Goal: Information Seeking & Learning: Learn about a topic

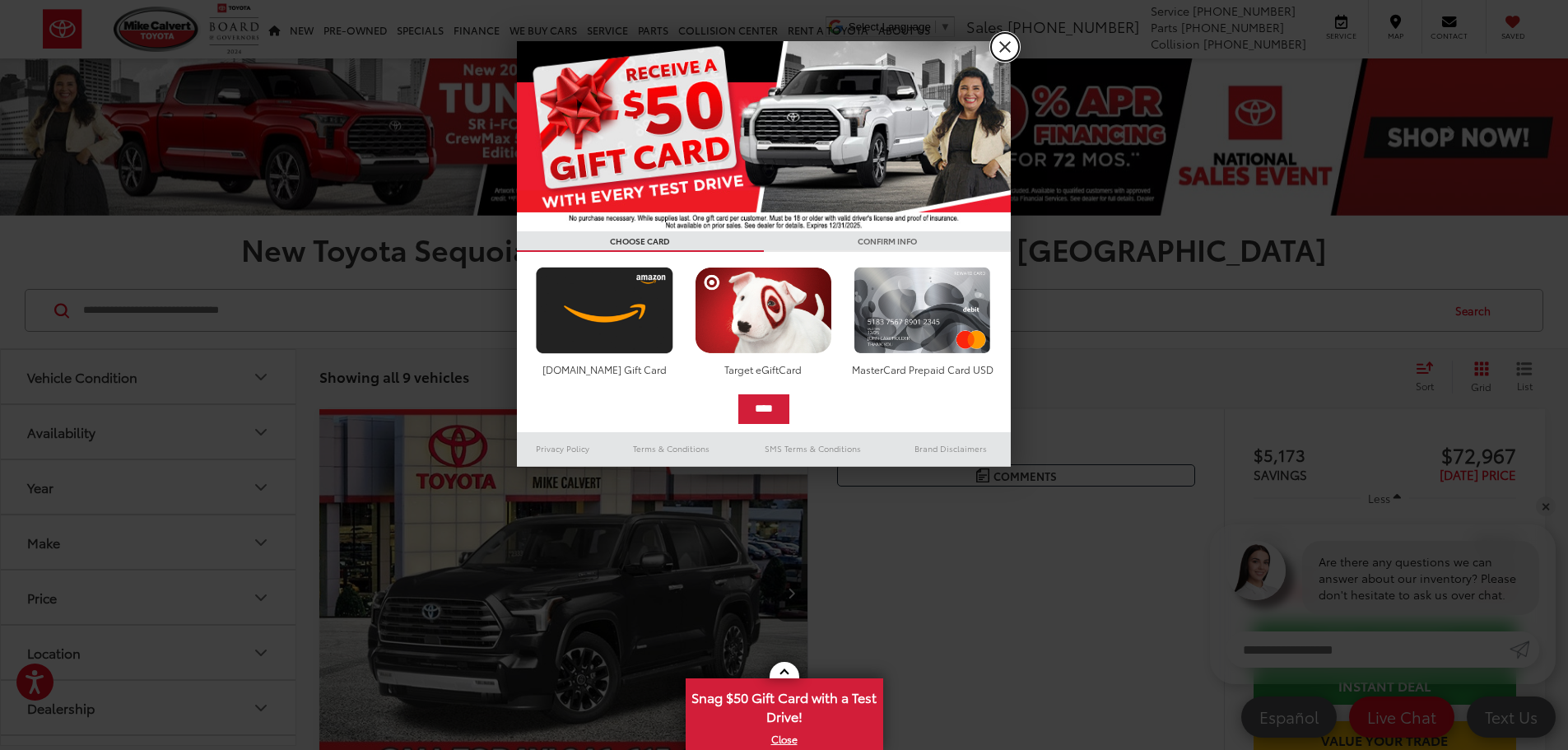
drag, startPoint x: 1004, startPoint y: 45, endPoint x: 998, endPoint y: 55, distance: 11.7
click at [1004, 47] on link "X" at bounding box center [1005, 47] width 28 height 28
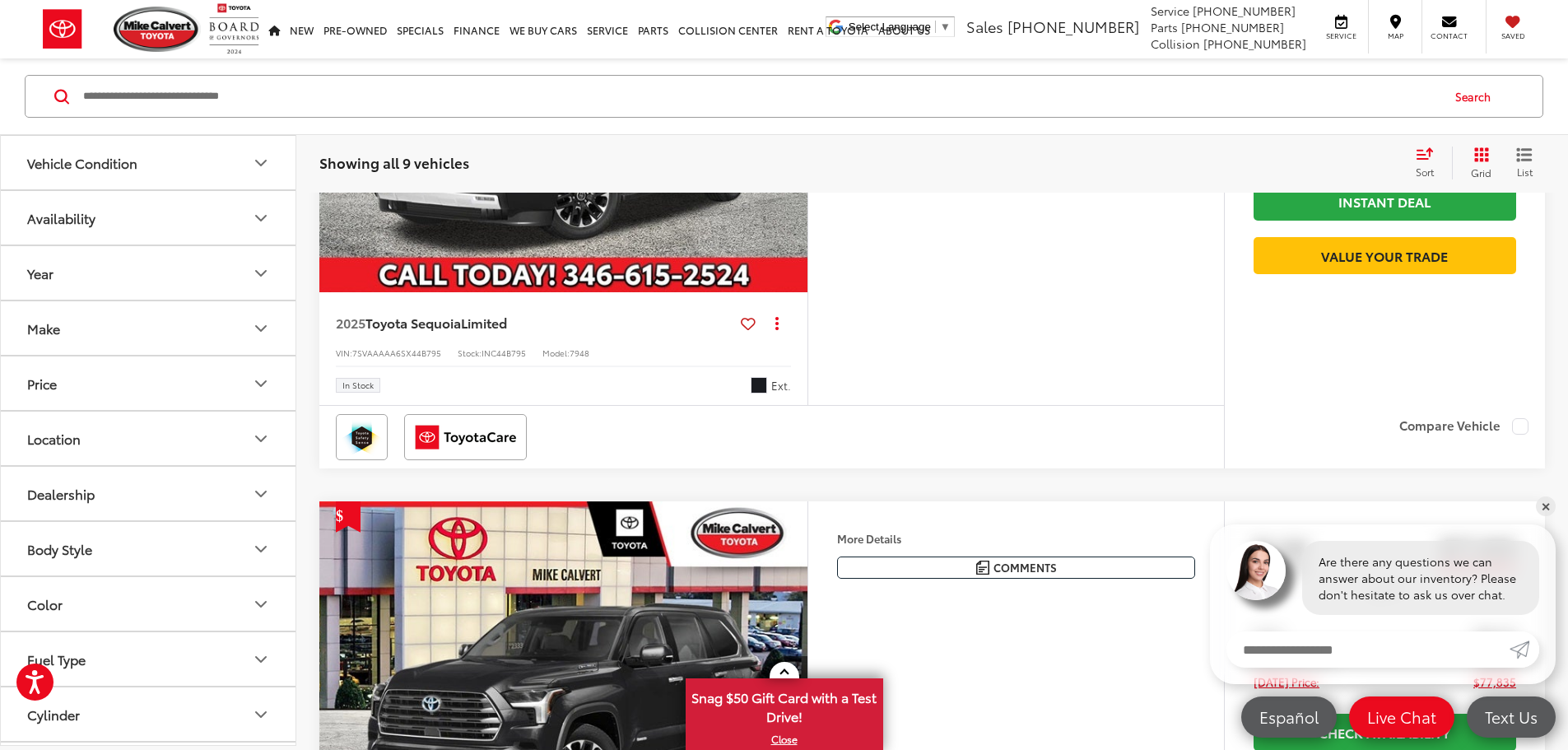
scroll to position [495, 0]
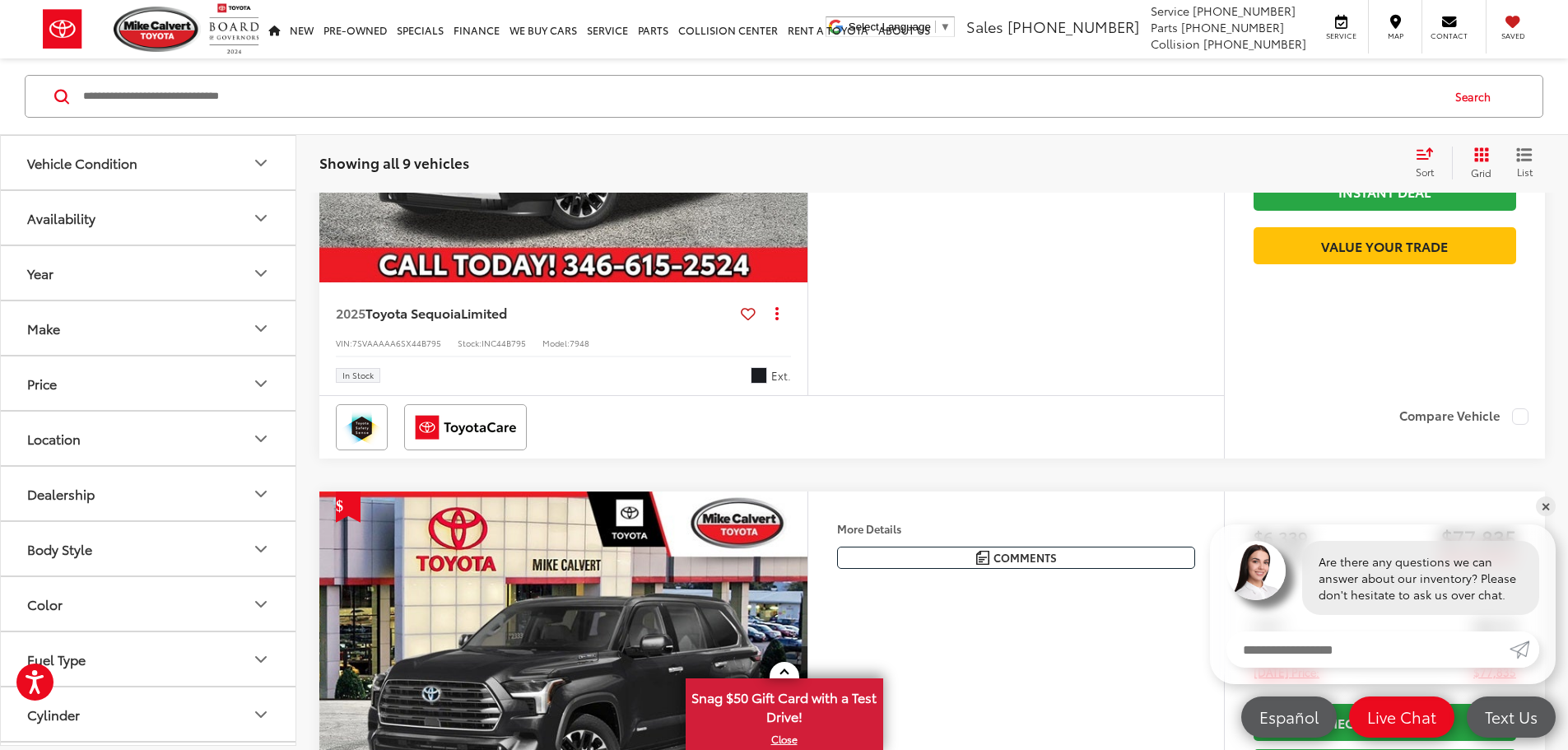
click at [741, 281] on img "2025 Toyota Sequoia Limited 0" at bounding box center [564, 99] width 491 height 368
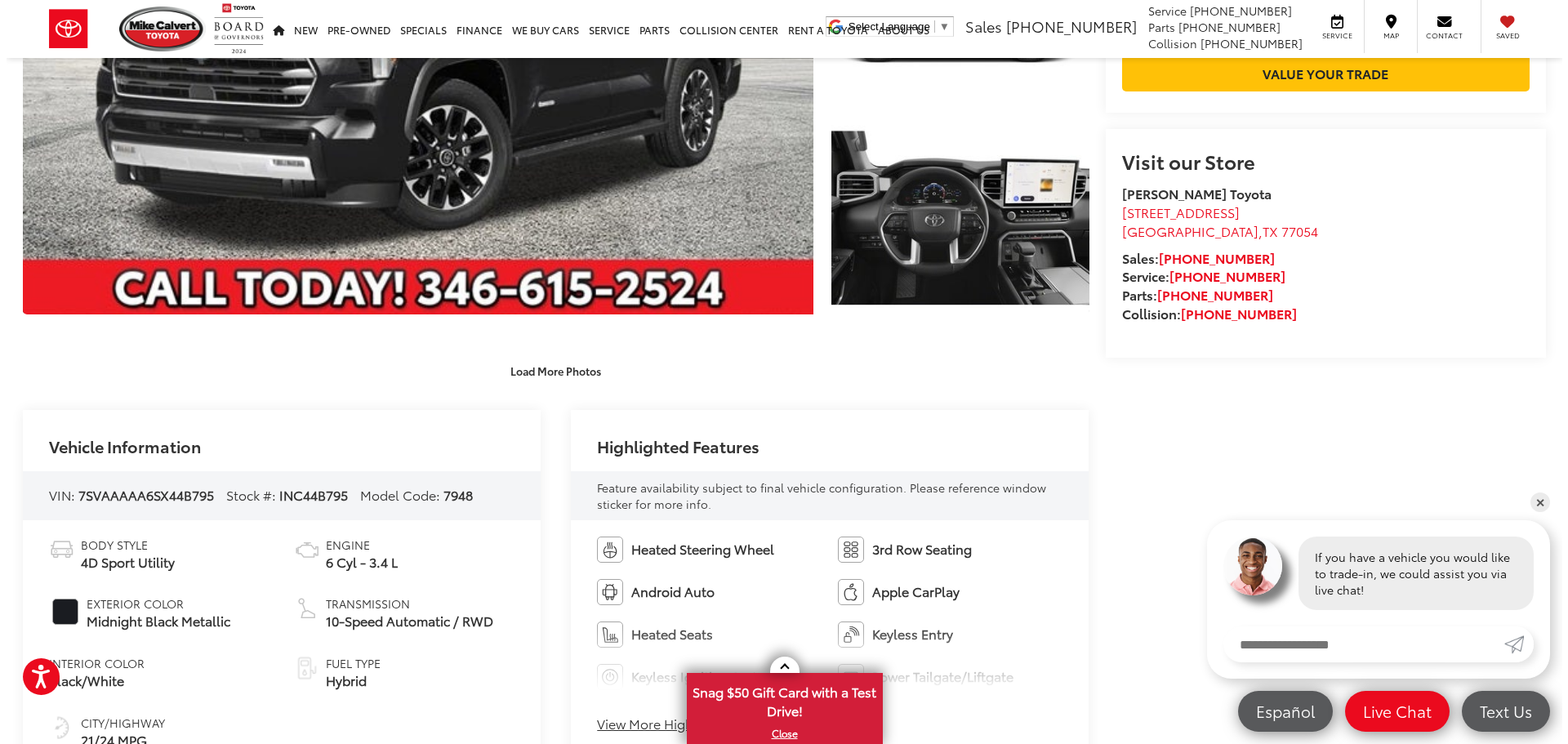
scroll to position [408, 0]
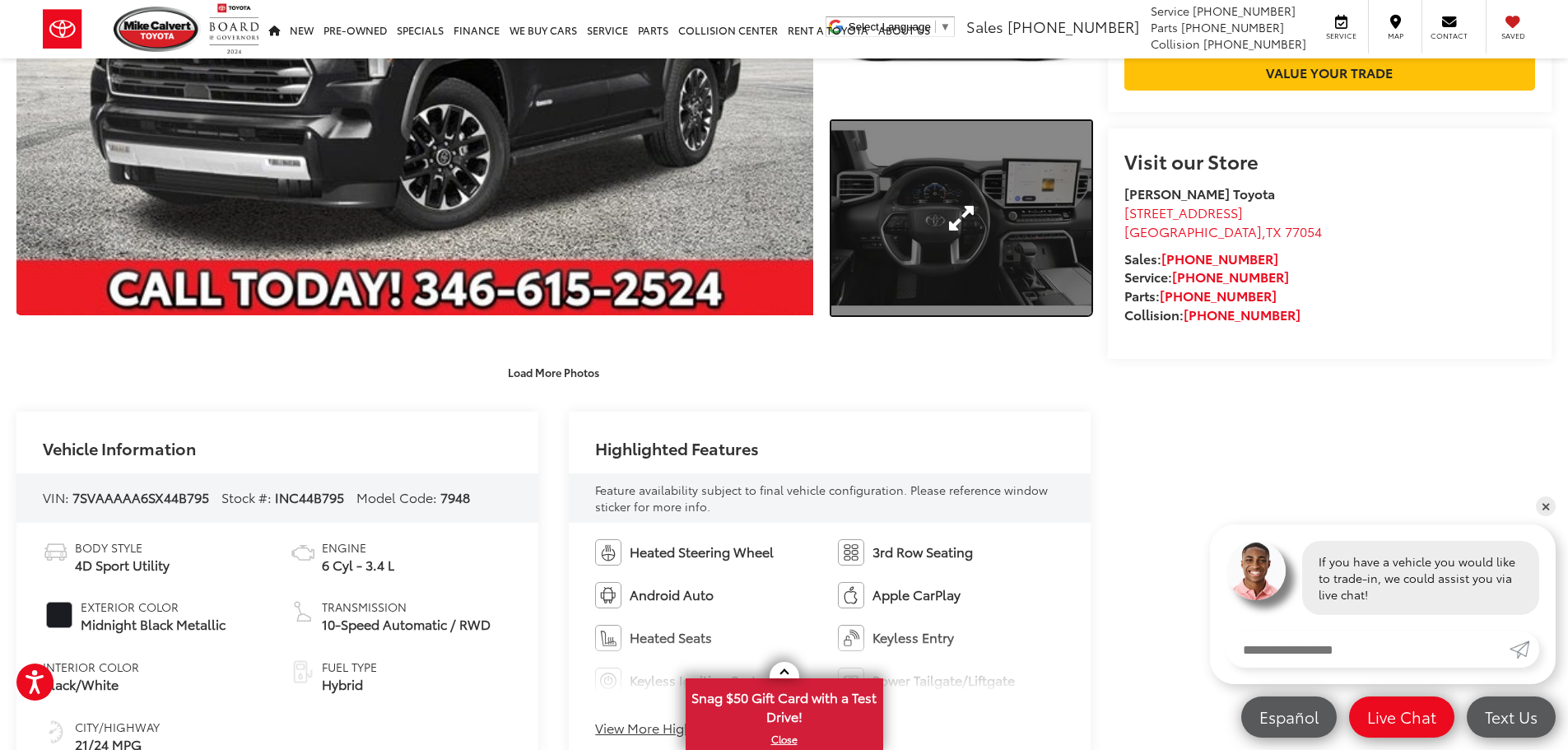
click at [967, 270] on link "Expand Photo 3" at bounding box center [961, 218] width 260 height 195
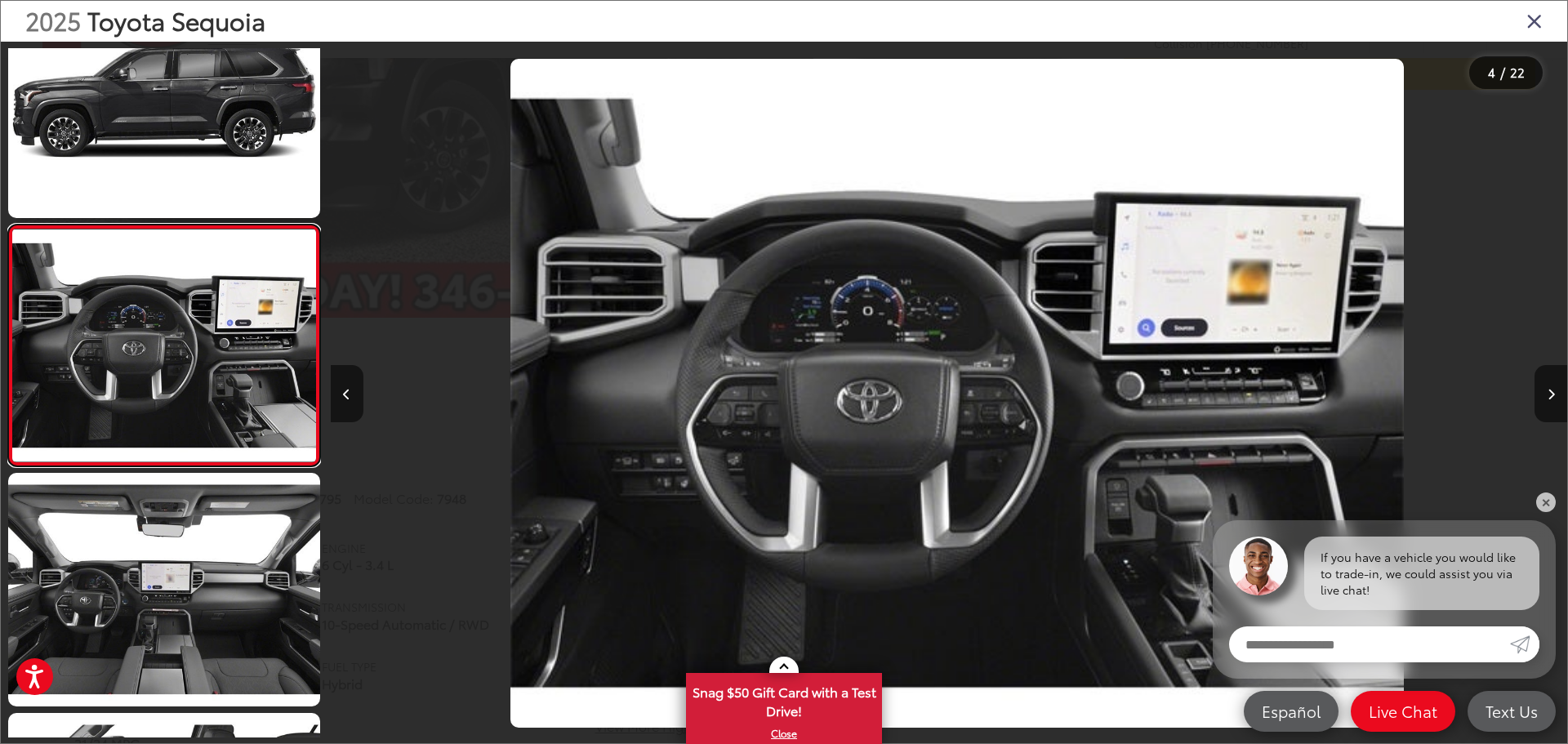
scroll to position [0, 3710]
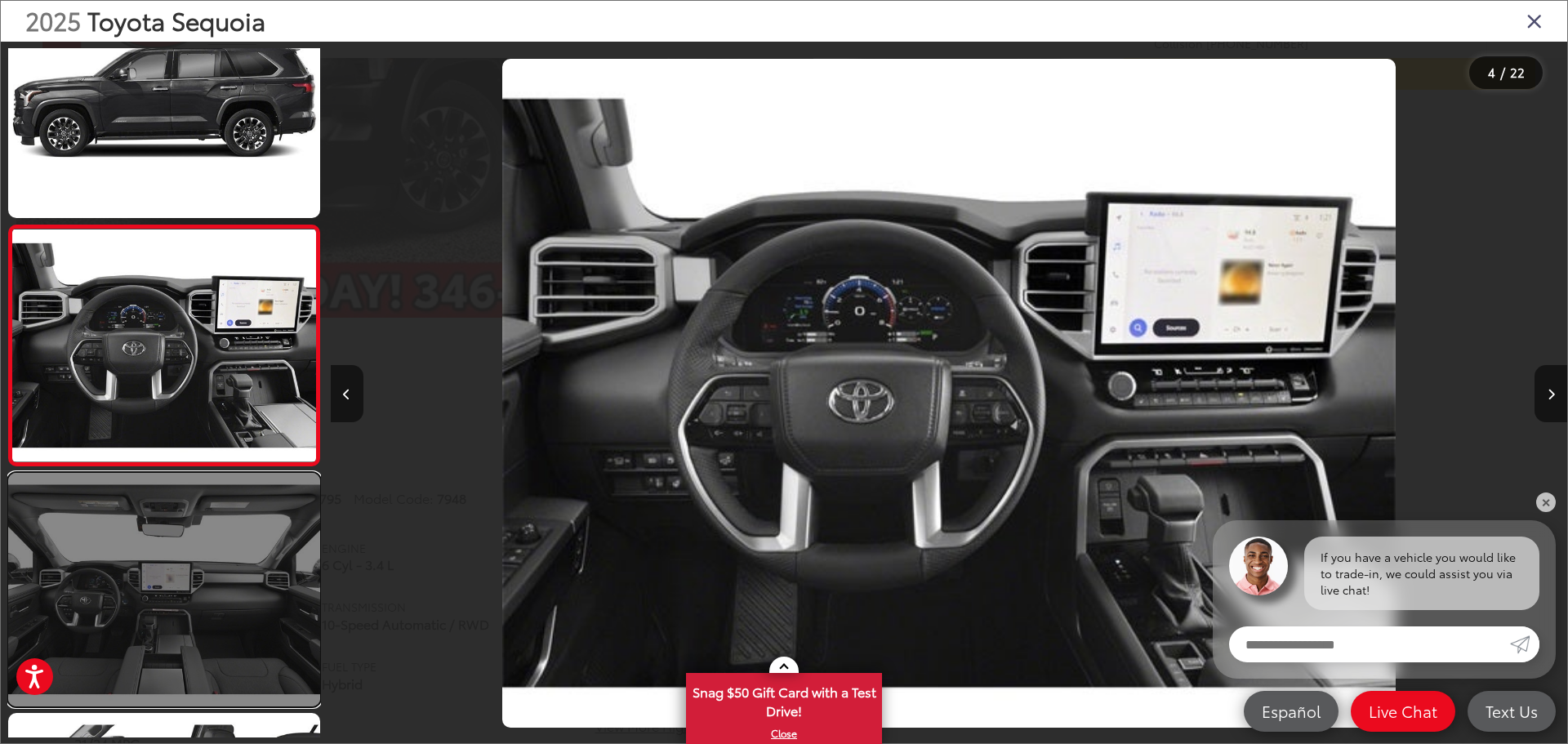
click at [225, 638] on link at bounding box center [164, 590] width 312 height 234
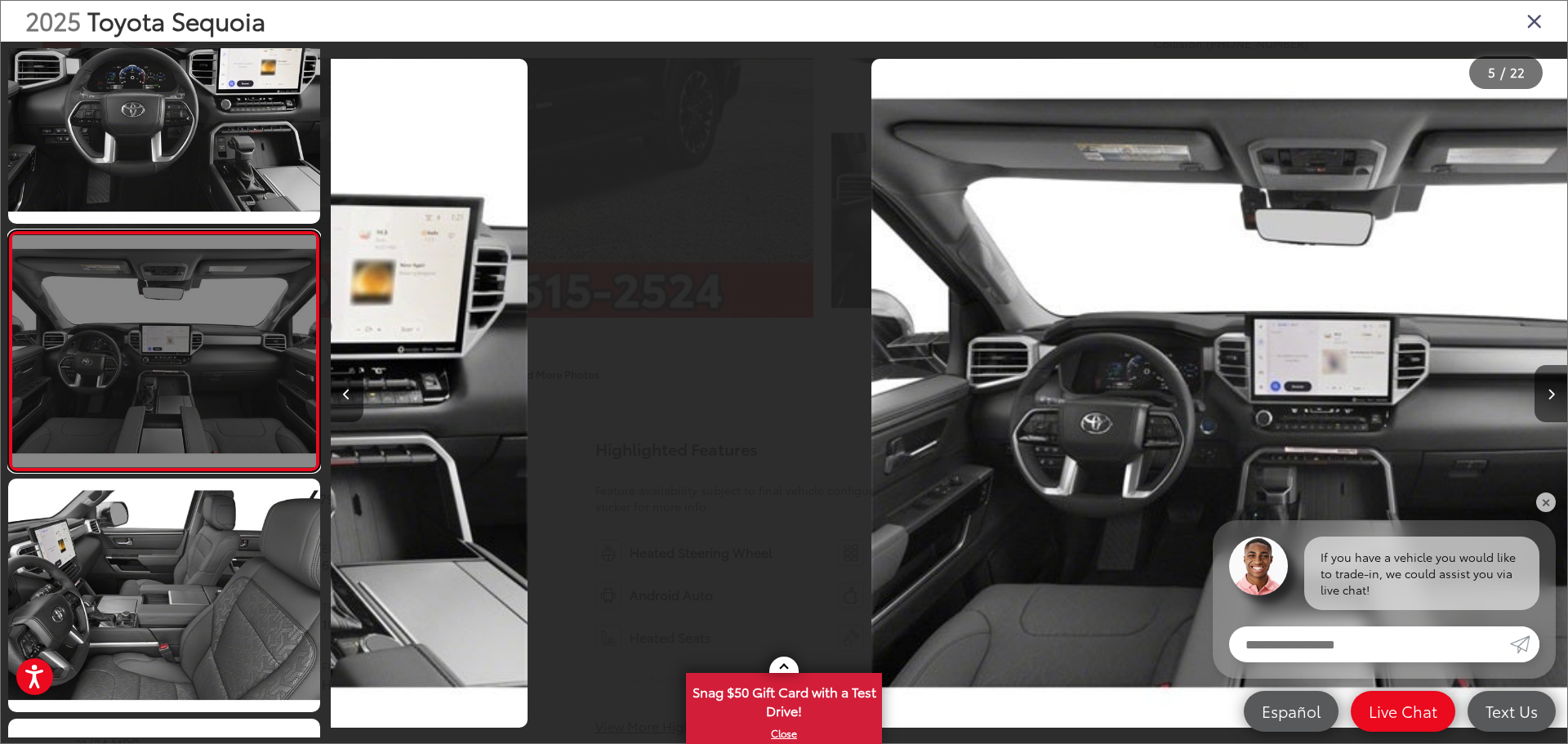
scroll to position [786, 0]
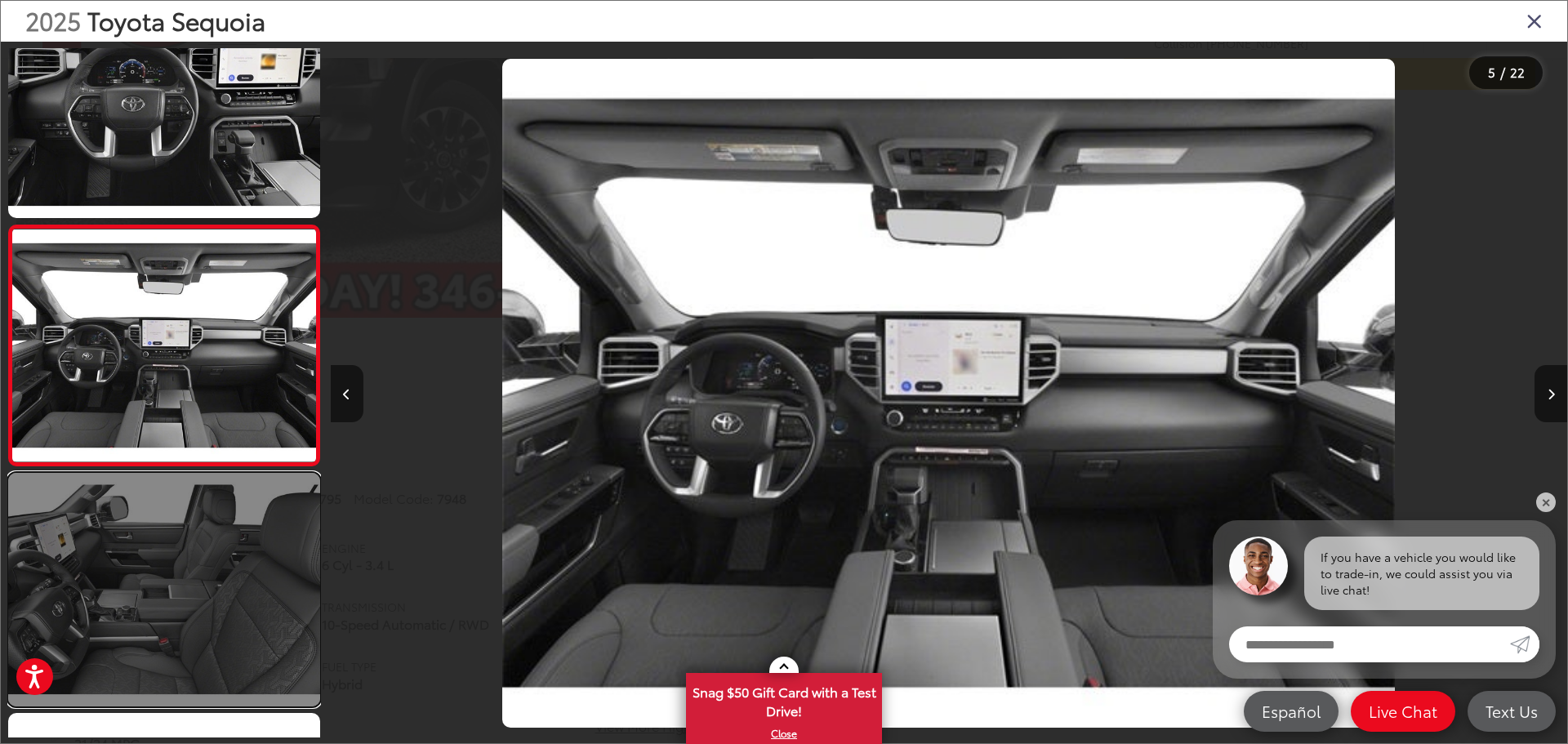
click at [225, 633] on link at bounding box center [164, 590] width 312 height 234
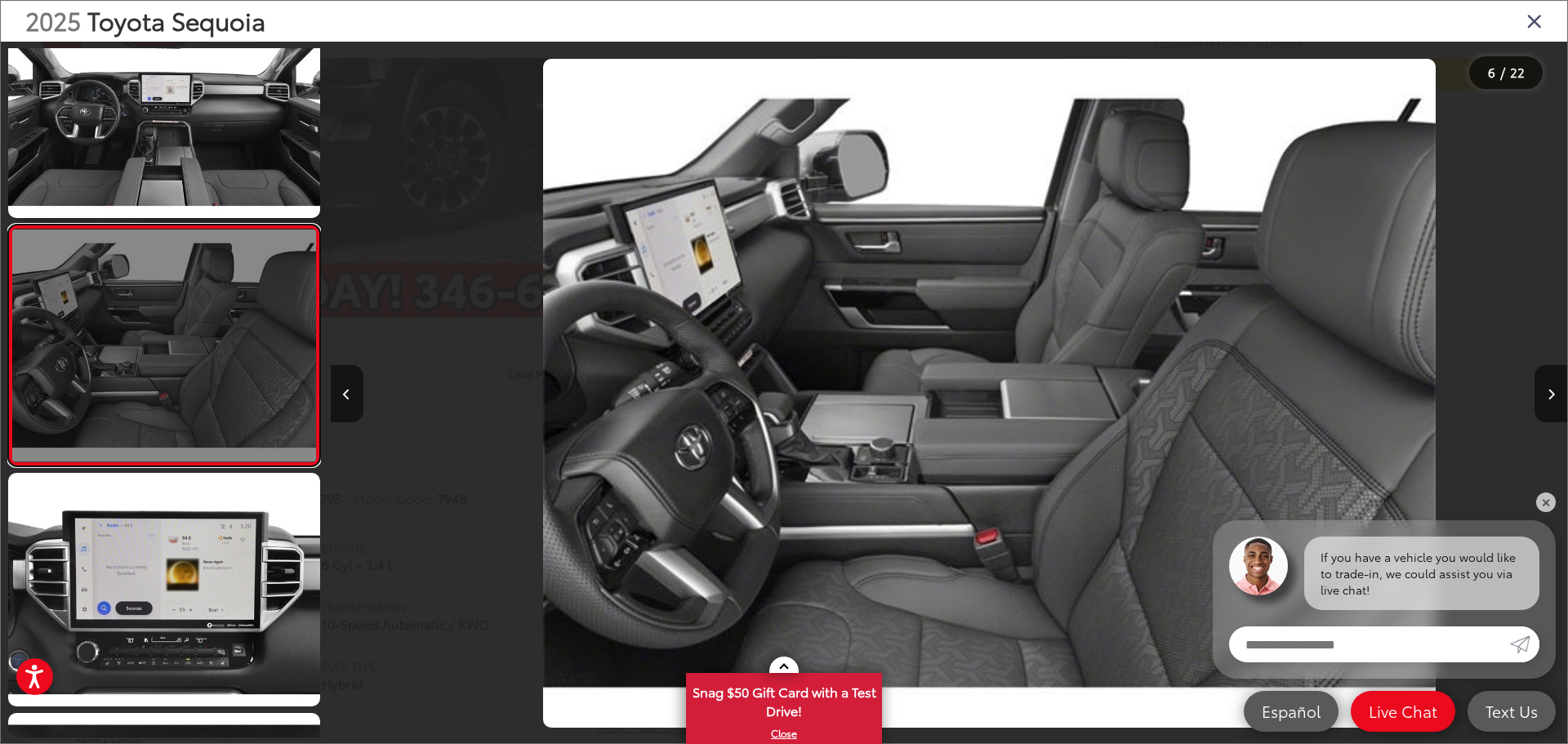
scroll to position [0, 6183]
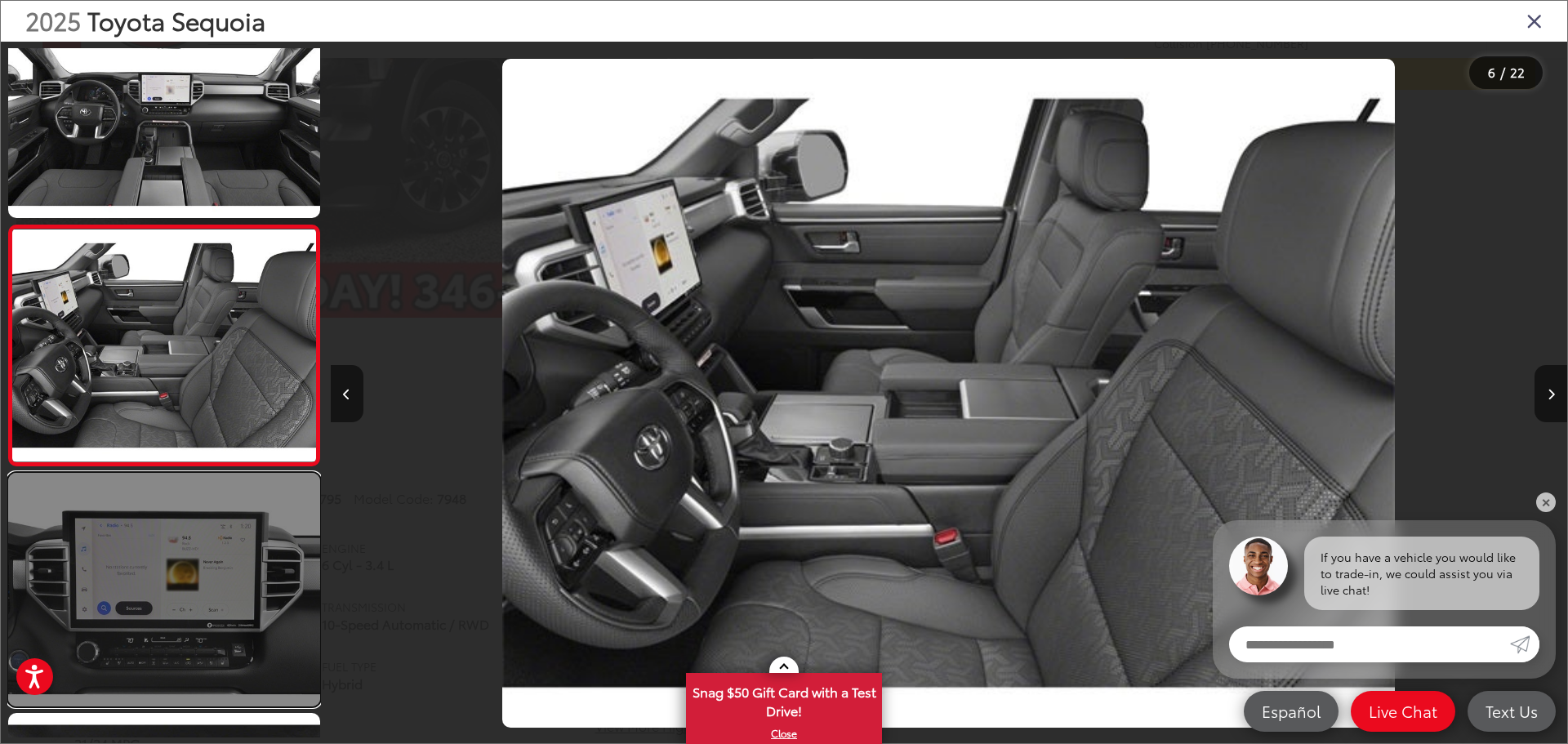
click at [226, 651] on link at bounding box center [164, 590] width 312 height 234
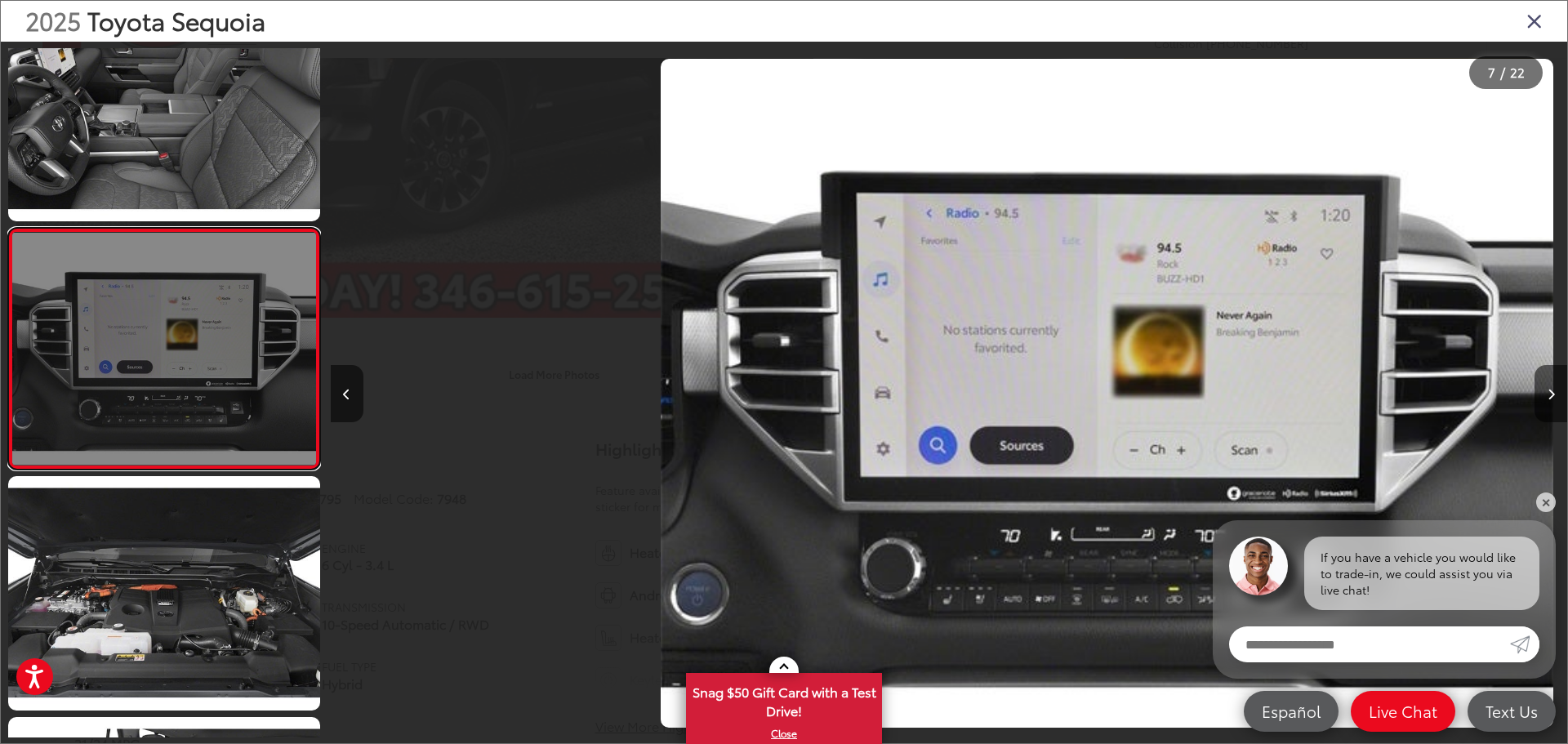
scroll to position [1266, 0]
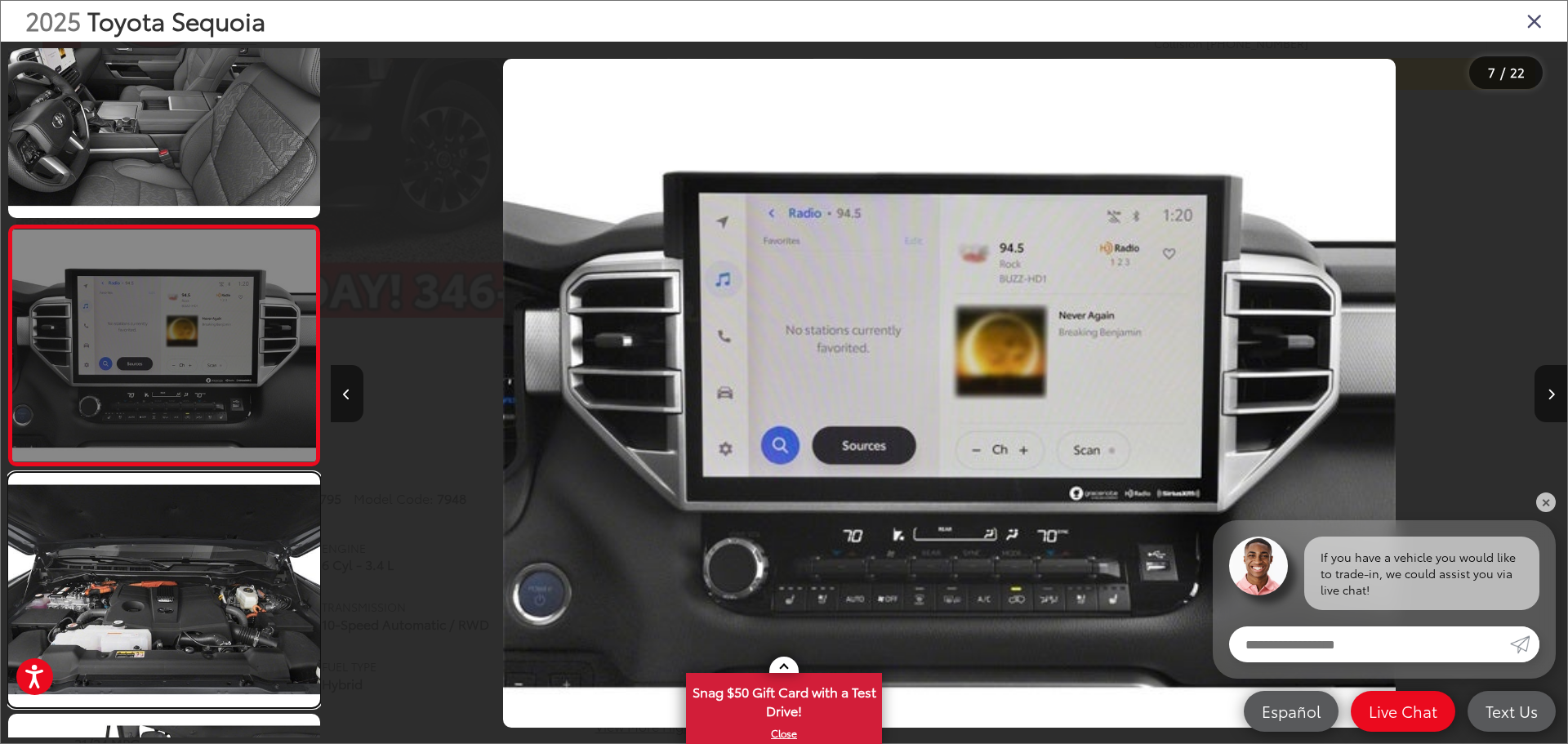
click at [227, 647] on link at bounding box center [164, 590] width 312 height 234
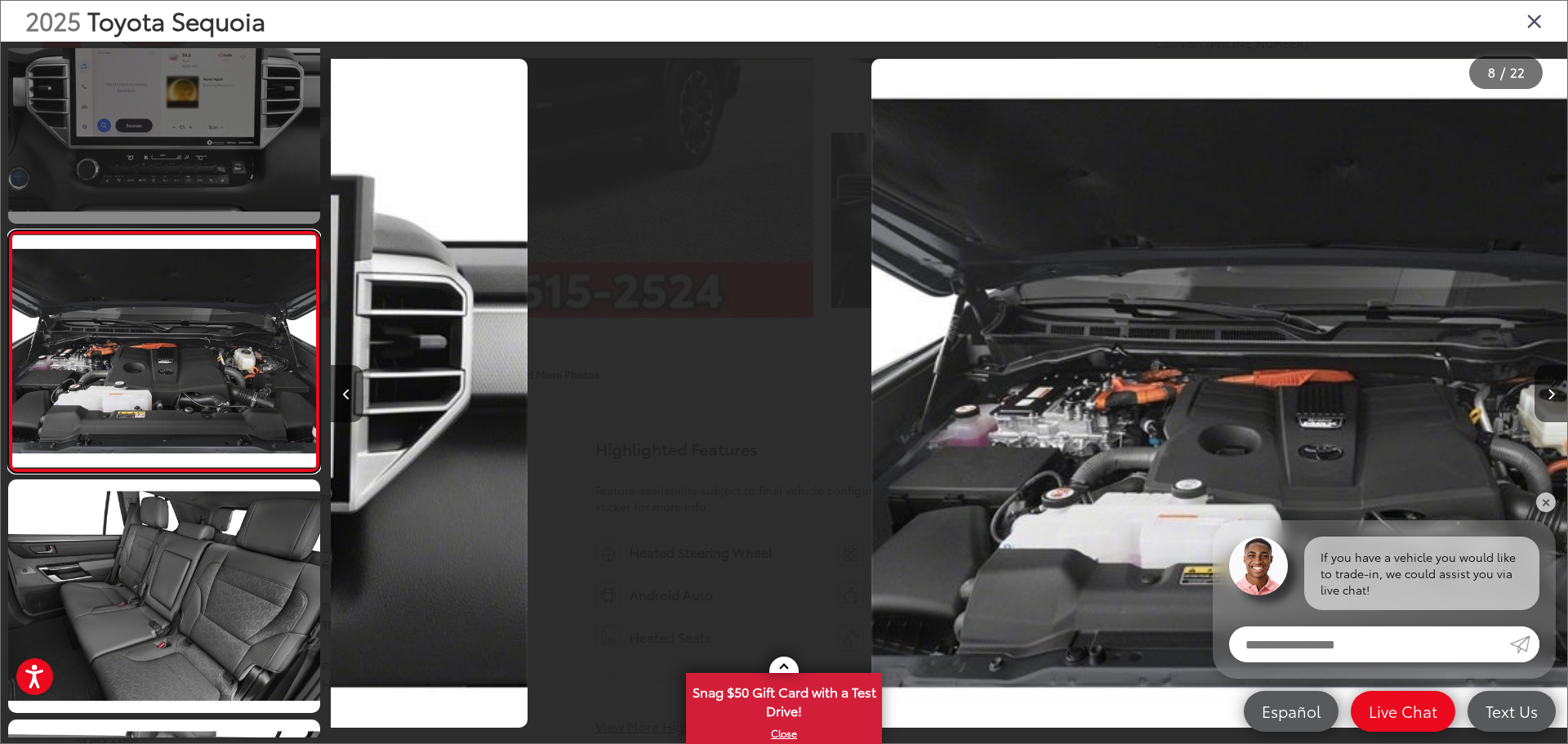
scroll to position [1506, 0]
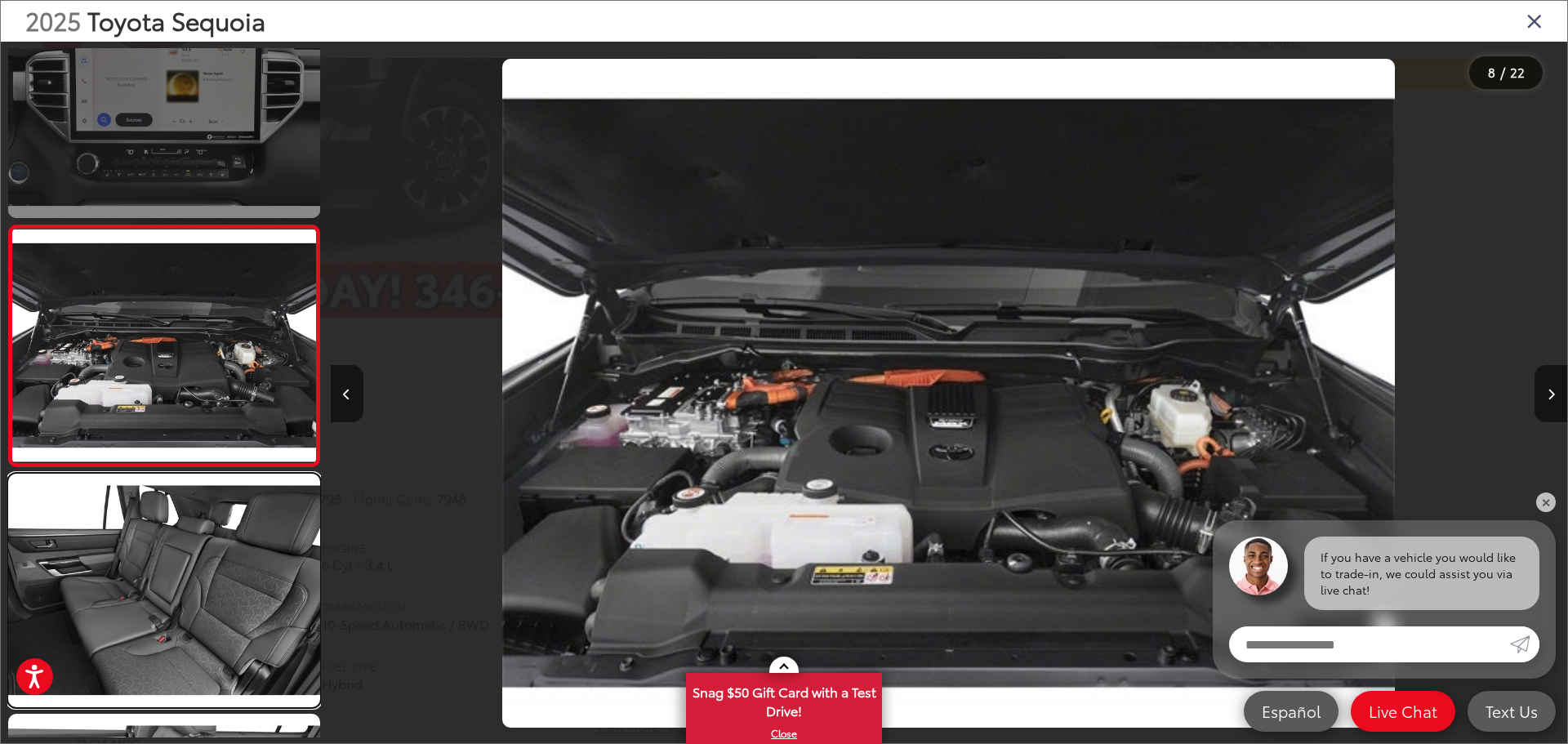
click at [227, 647] on link at bounding box center [164, 590] width 312 height 234
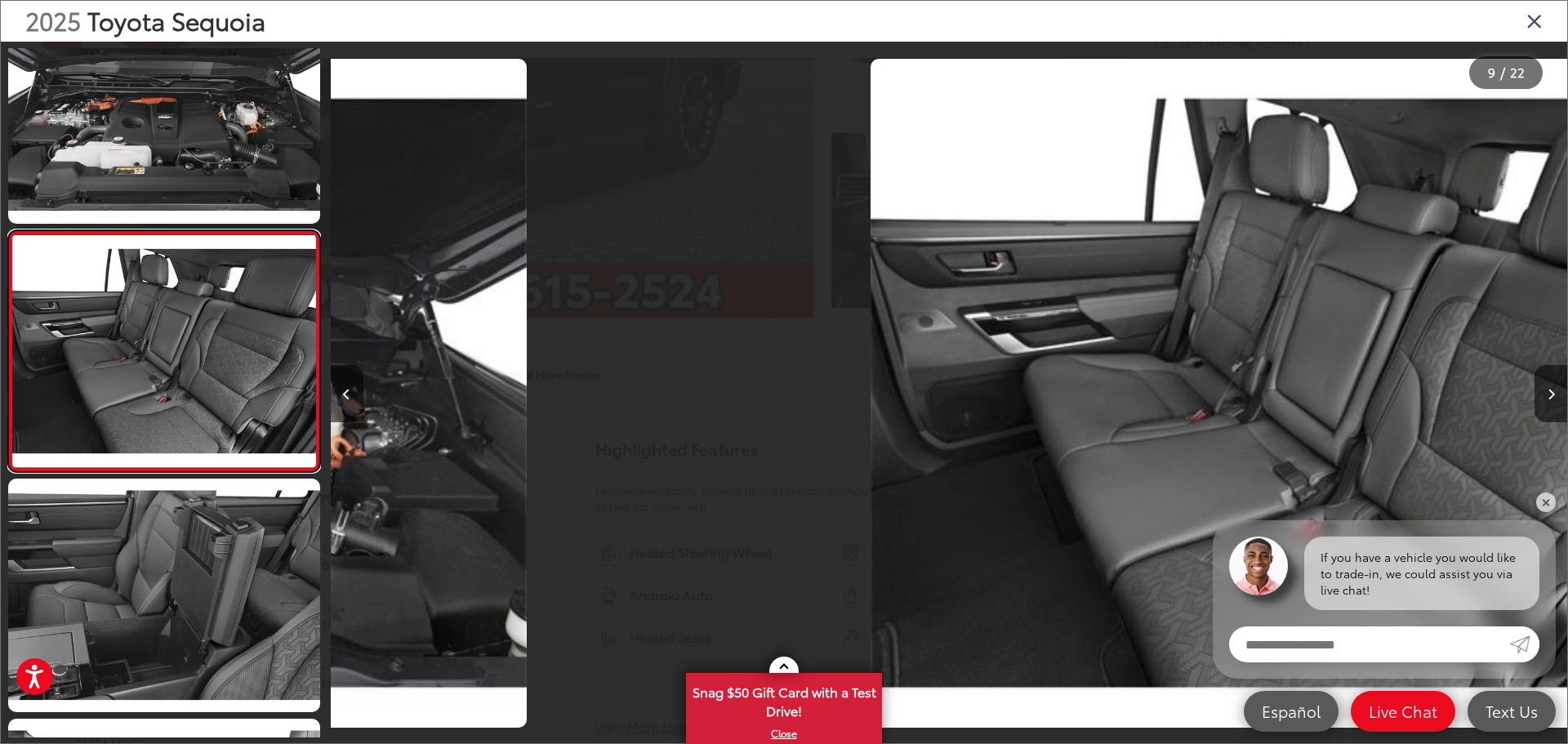
scroll to position [1747, 0]
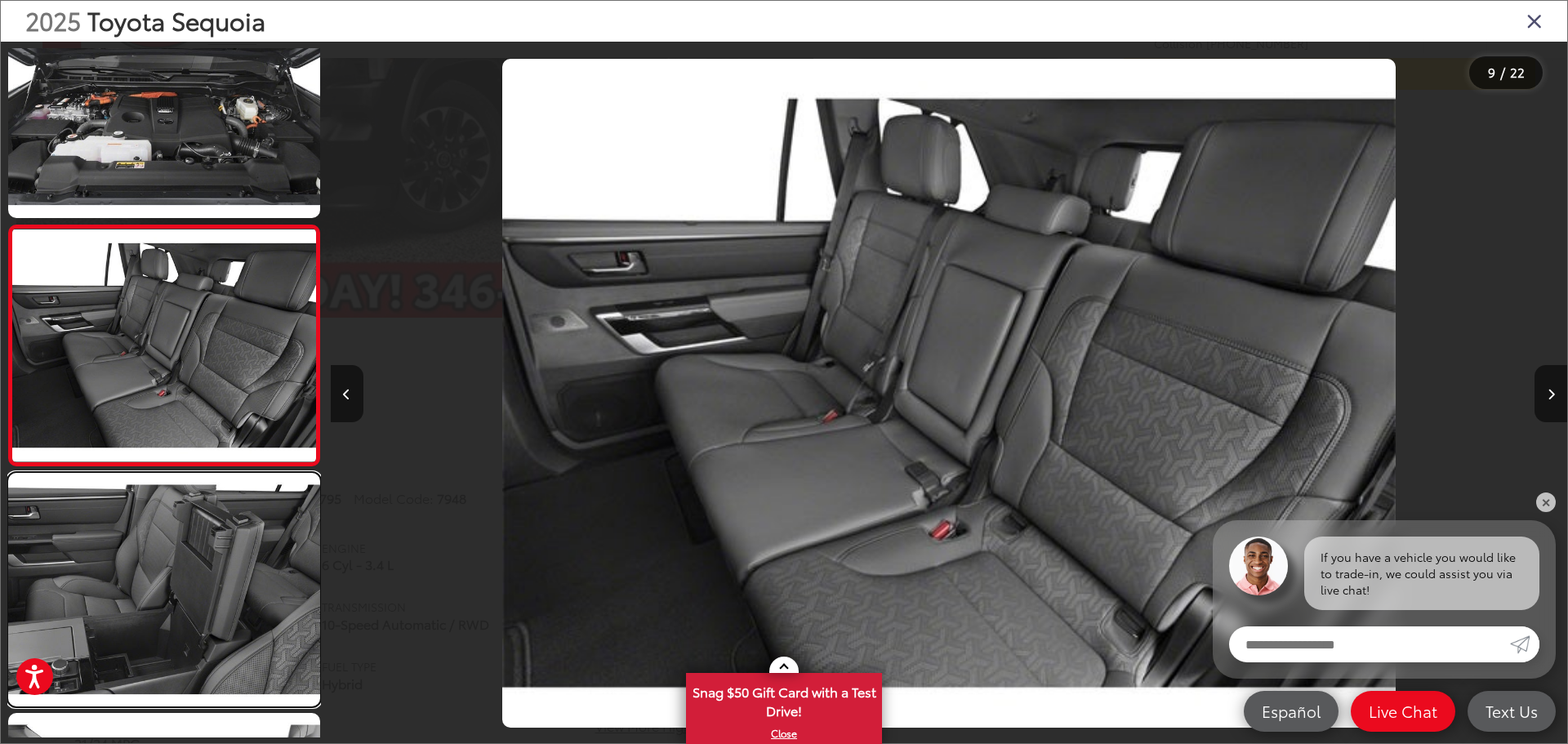
click at [227, 647] on link at bounding box center [164, 590] width 312 height 234
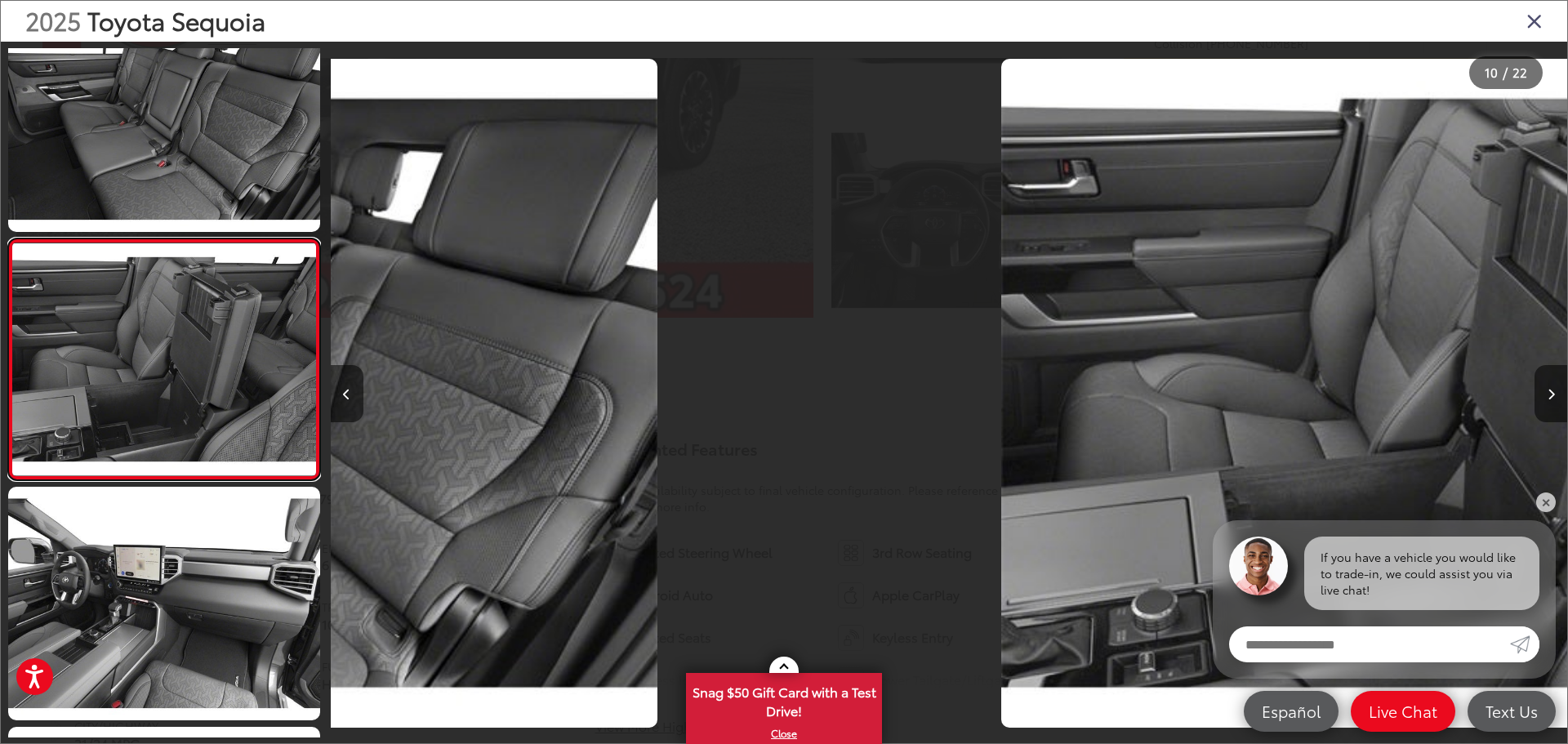
scroll to position [1987, 0]
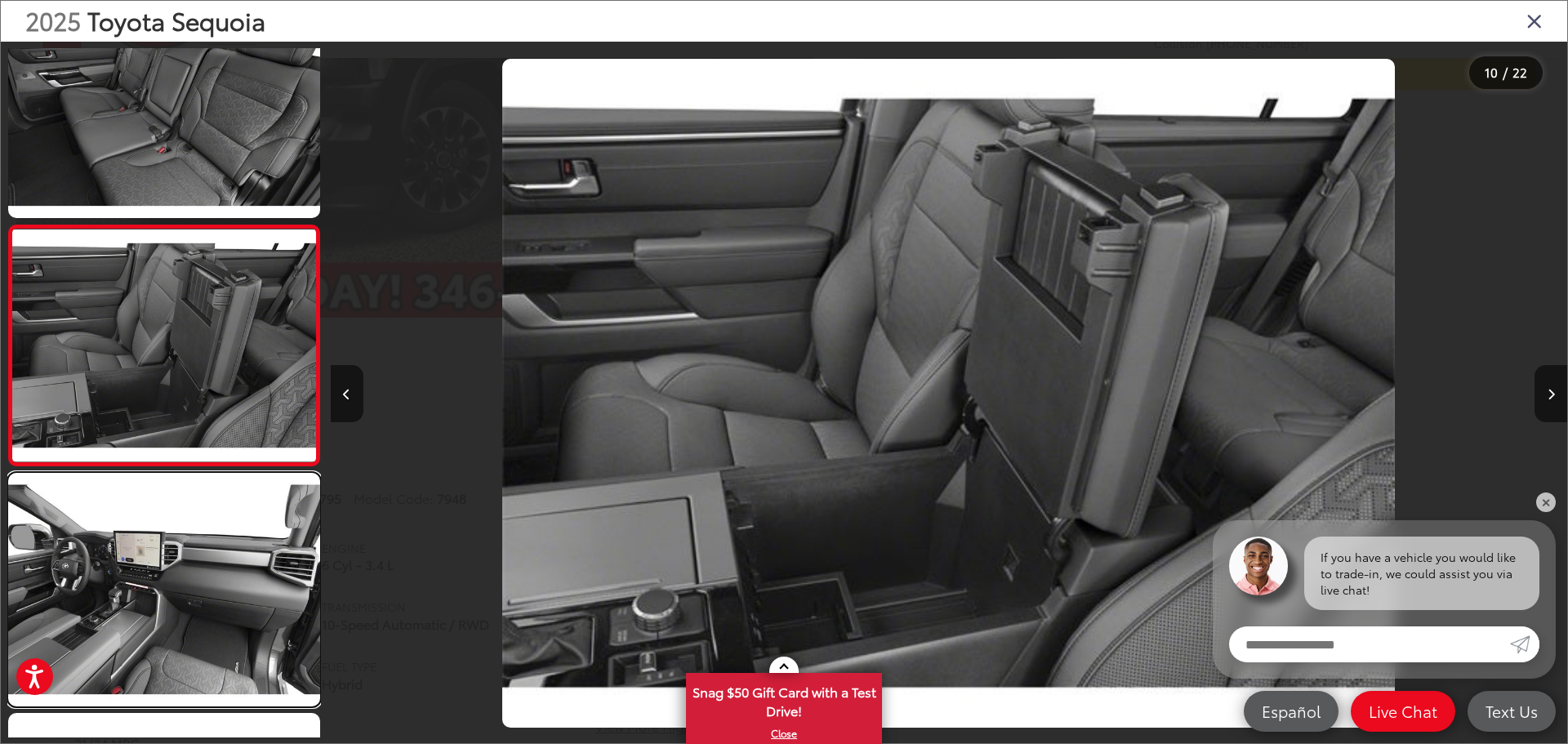
click at [227, 647] on link at bounding box center [164, 590] width 312 height 234
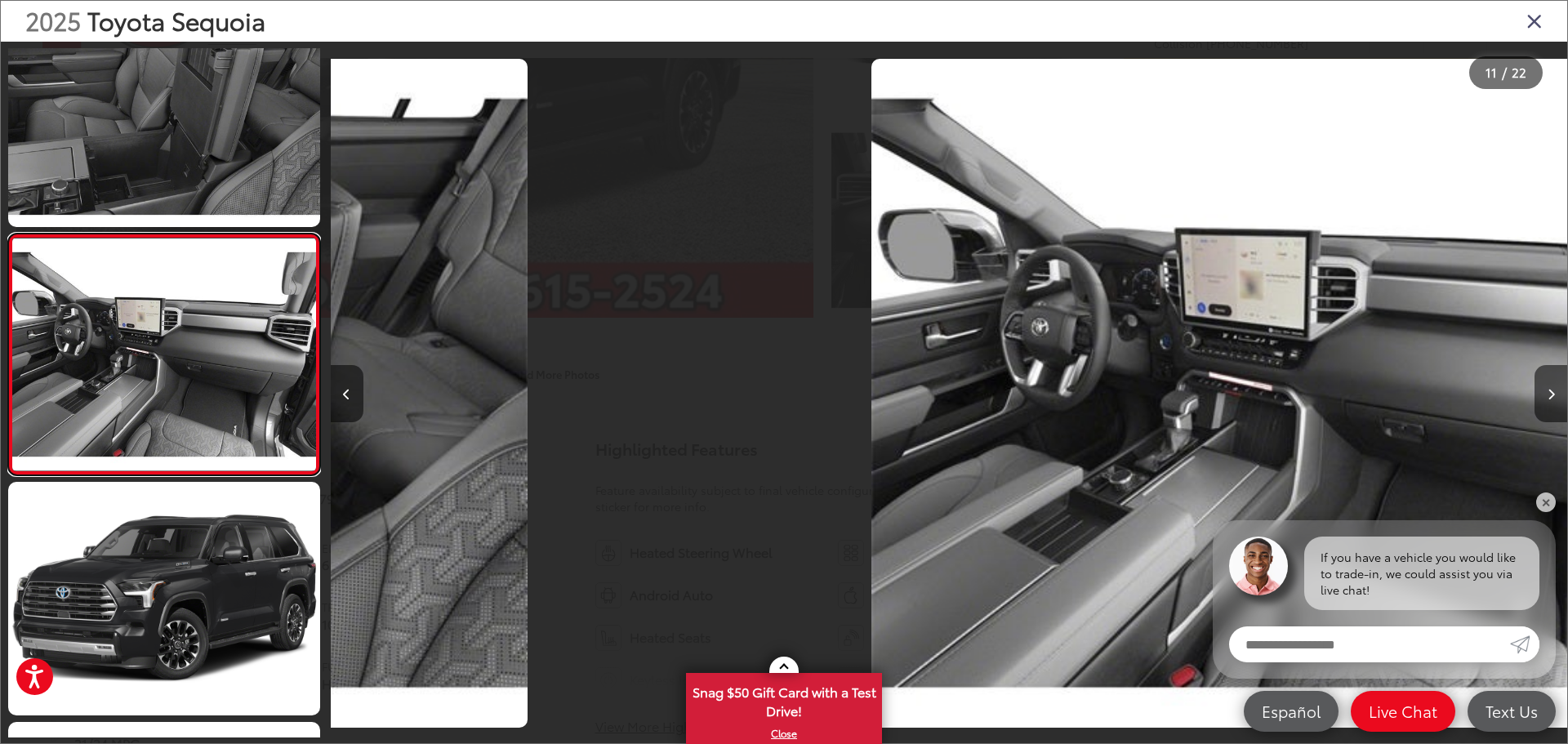
scroll to position [0, 0]
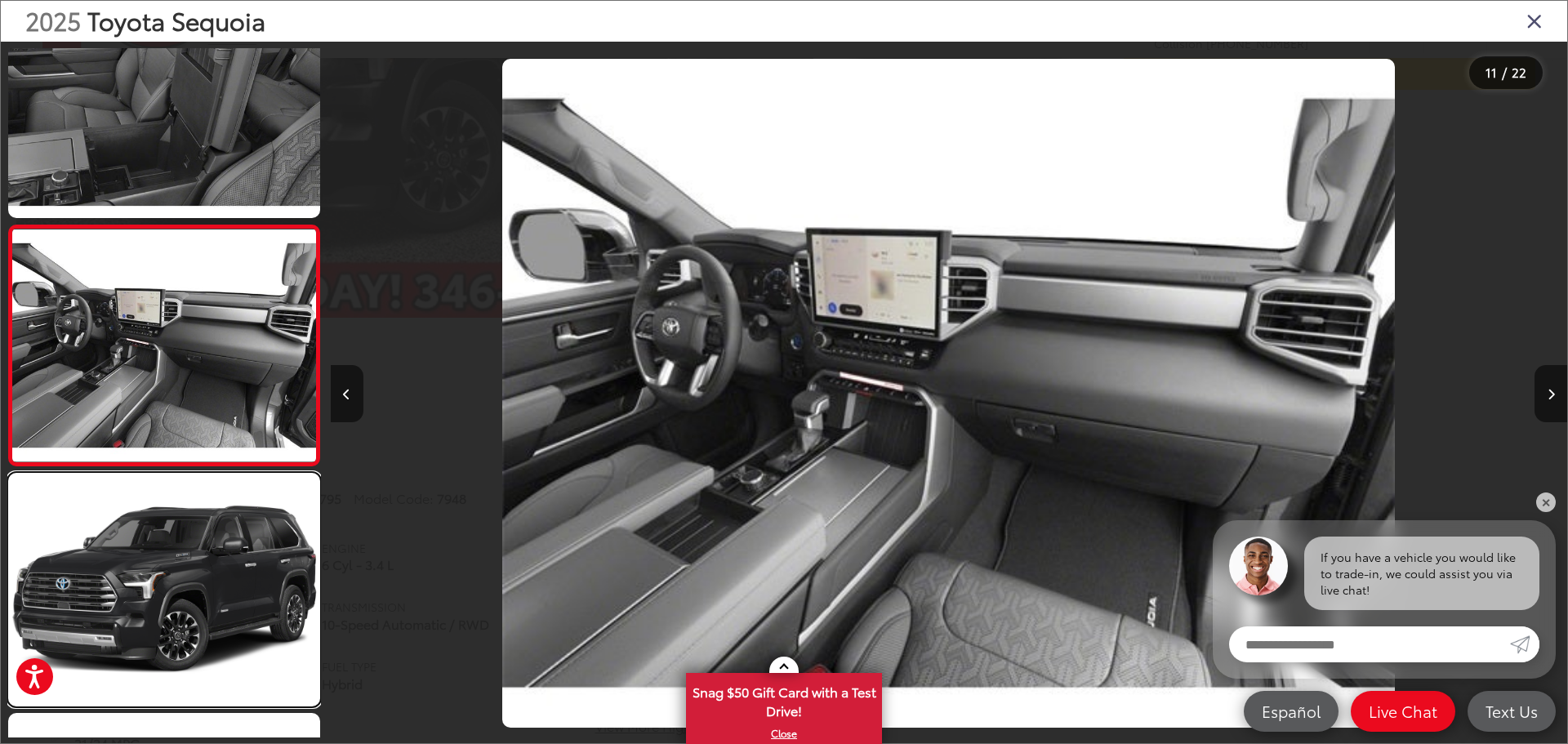
click at [227, 647] on link at bounding box center [164, 590] width 312 height 234
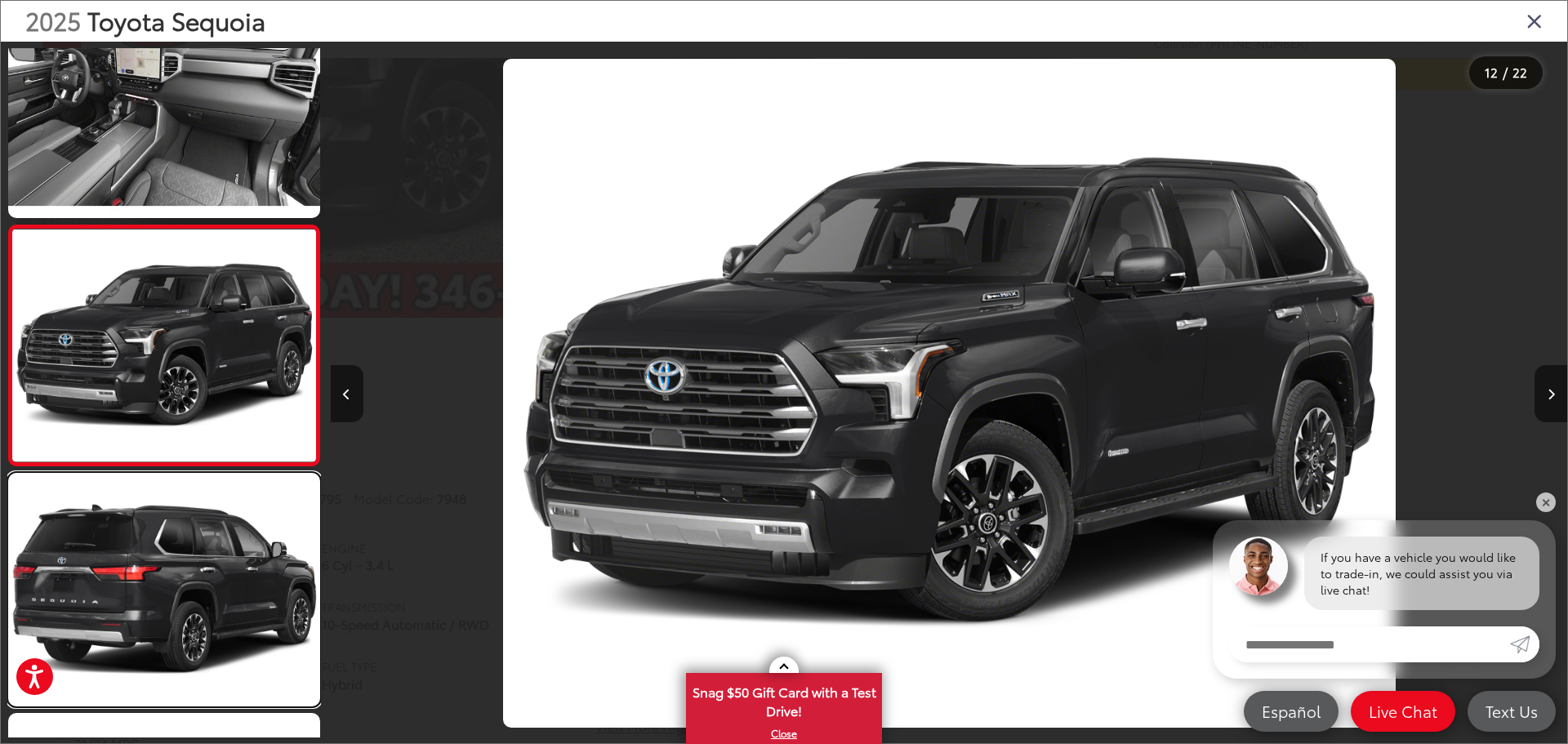
click at [227, 647] on link at bounding box center [164, 590] width 312 height 234
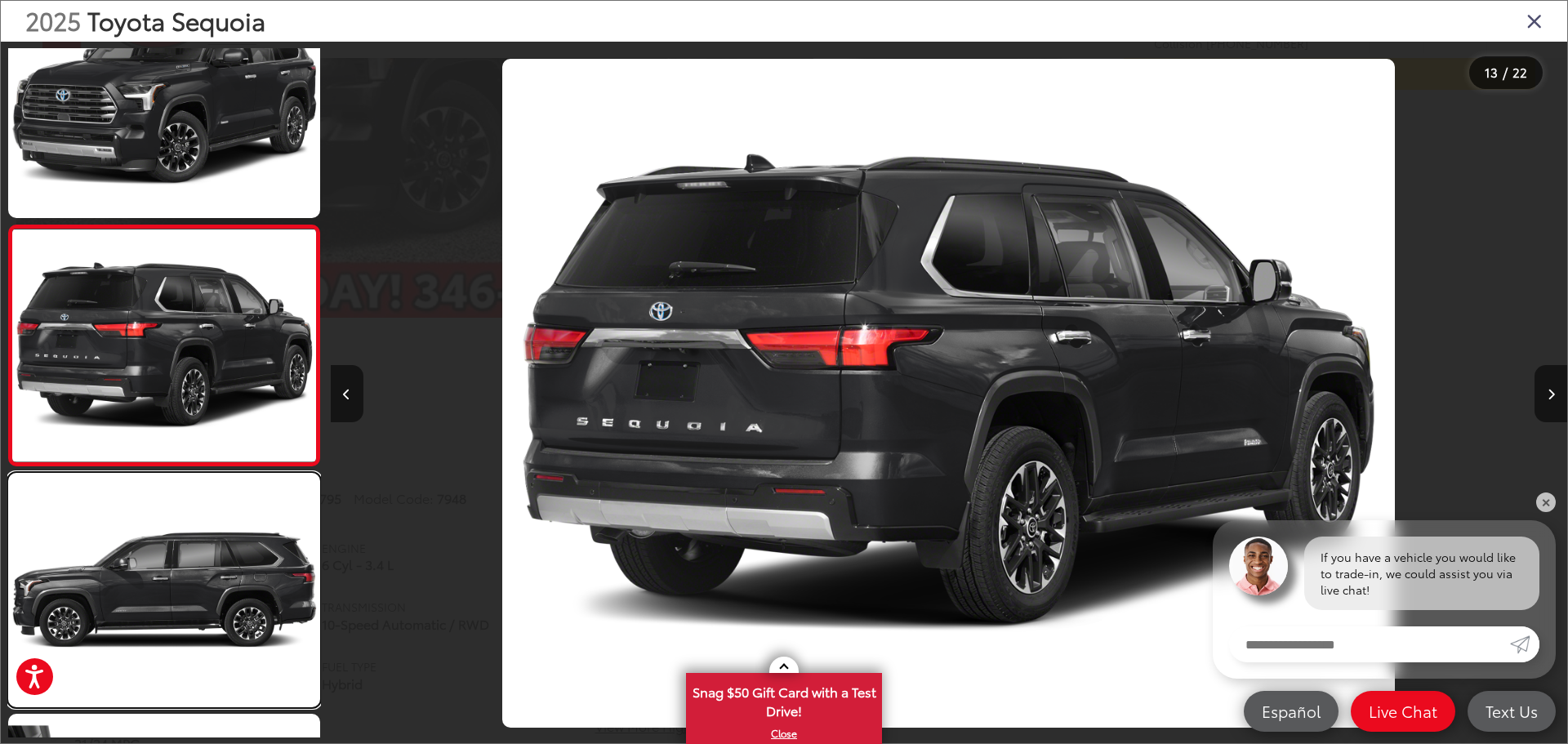
click at [227, 647] on link at bounding box center [164, 590] width 312 height 234
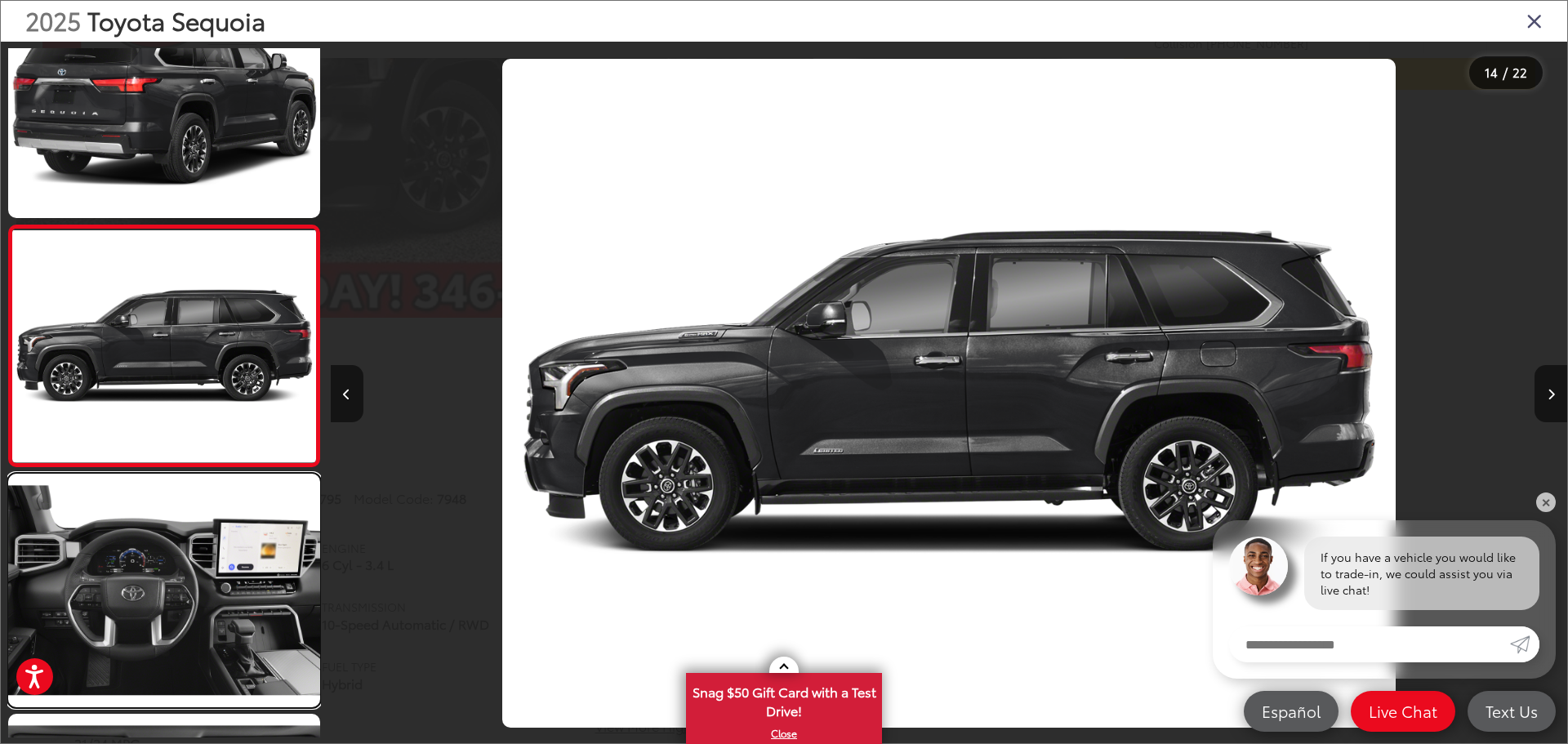
click at [227, 647] on link at bounding box center [164, 590] width 312 height 234
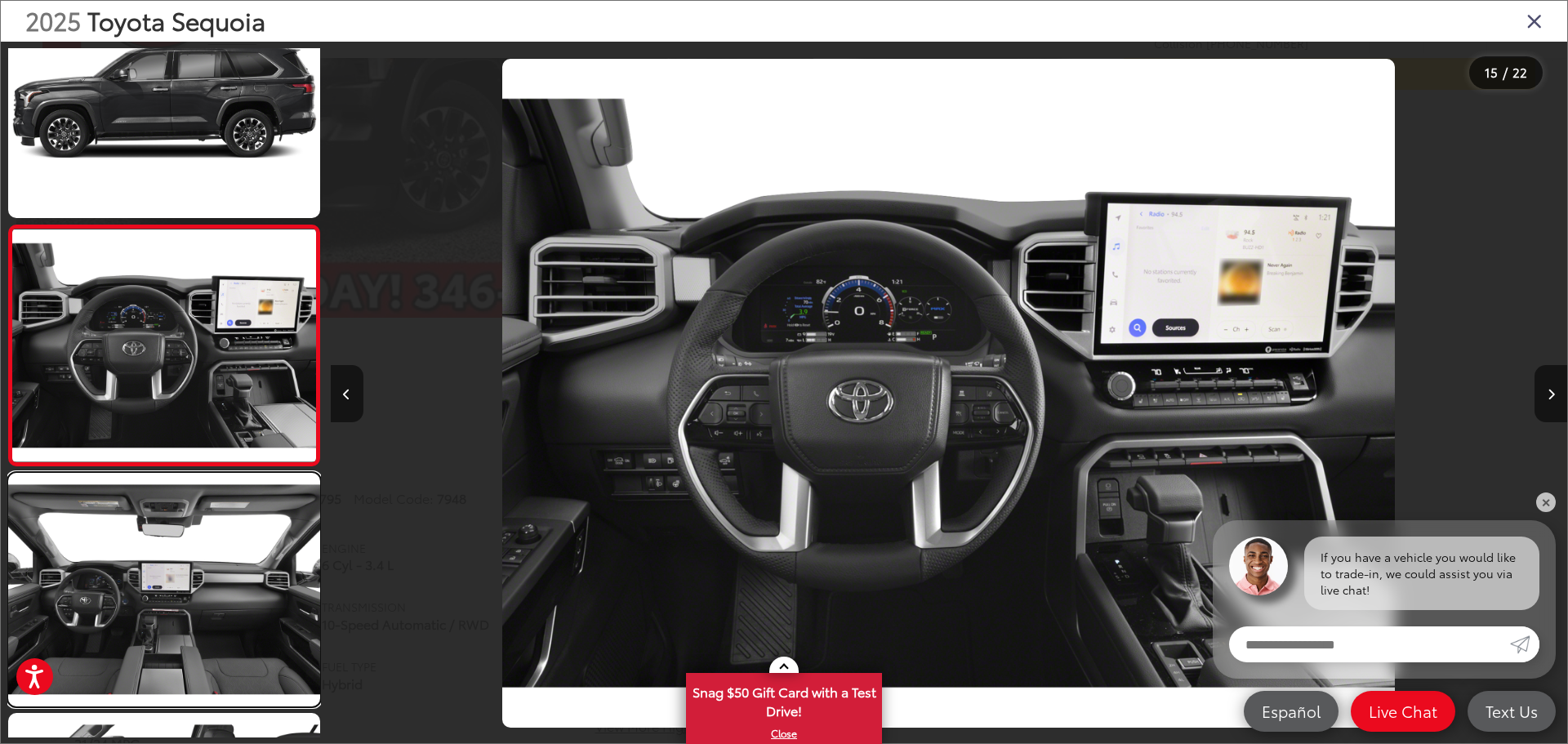
click at [227, 647] on link at bounding box center [164, 590] width 312 height 234
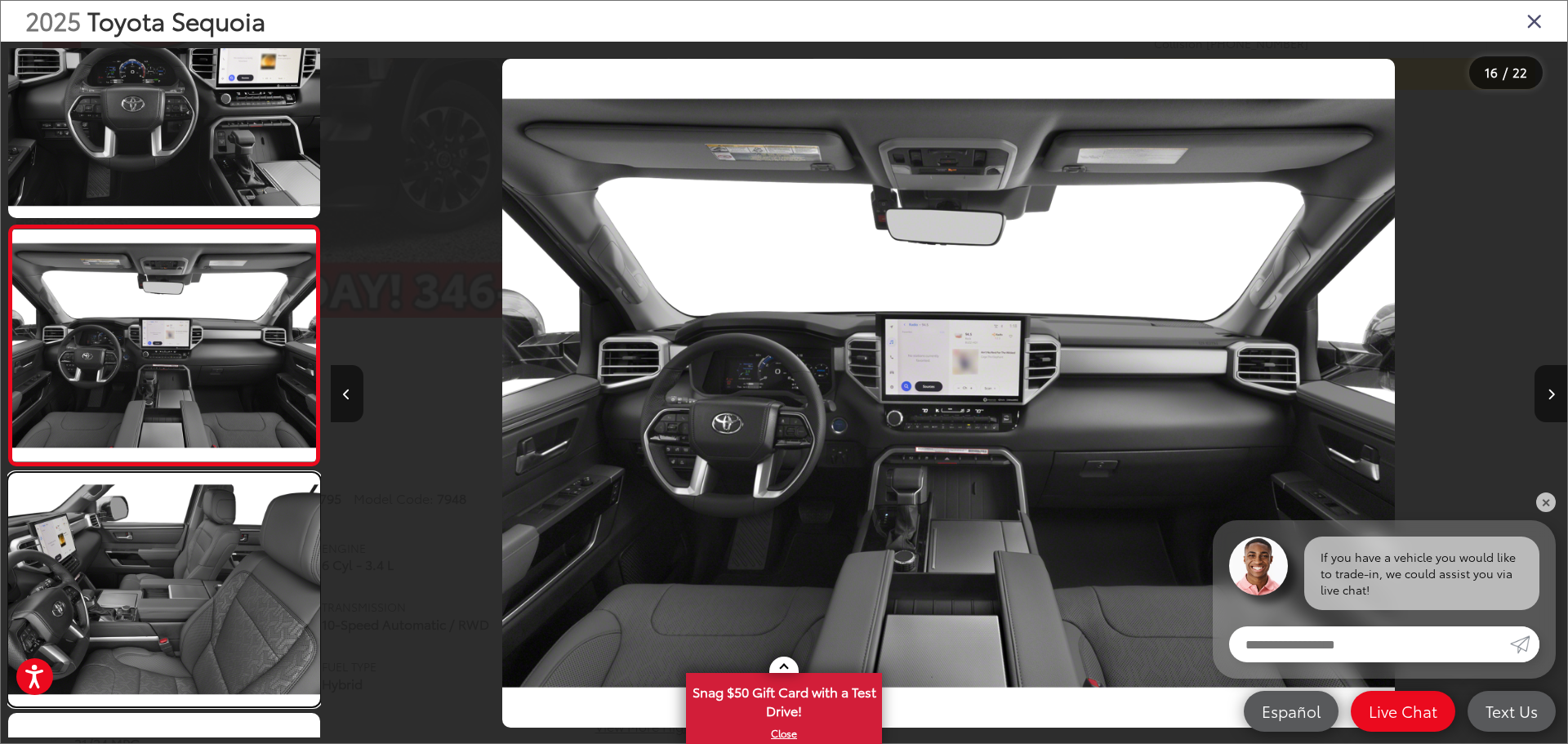
click at [227, 647] on link at bounding box center [164, 590] width 312 height 234
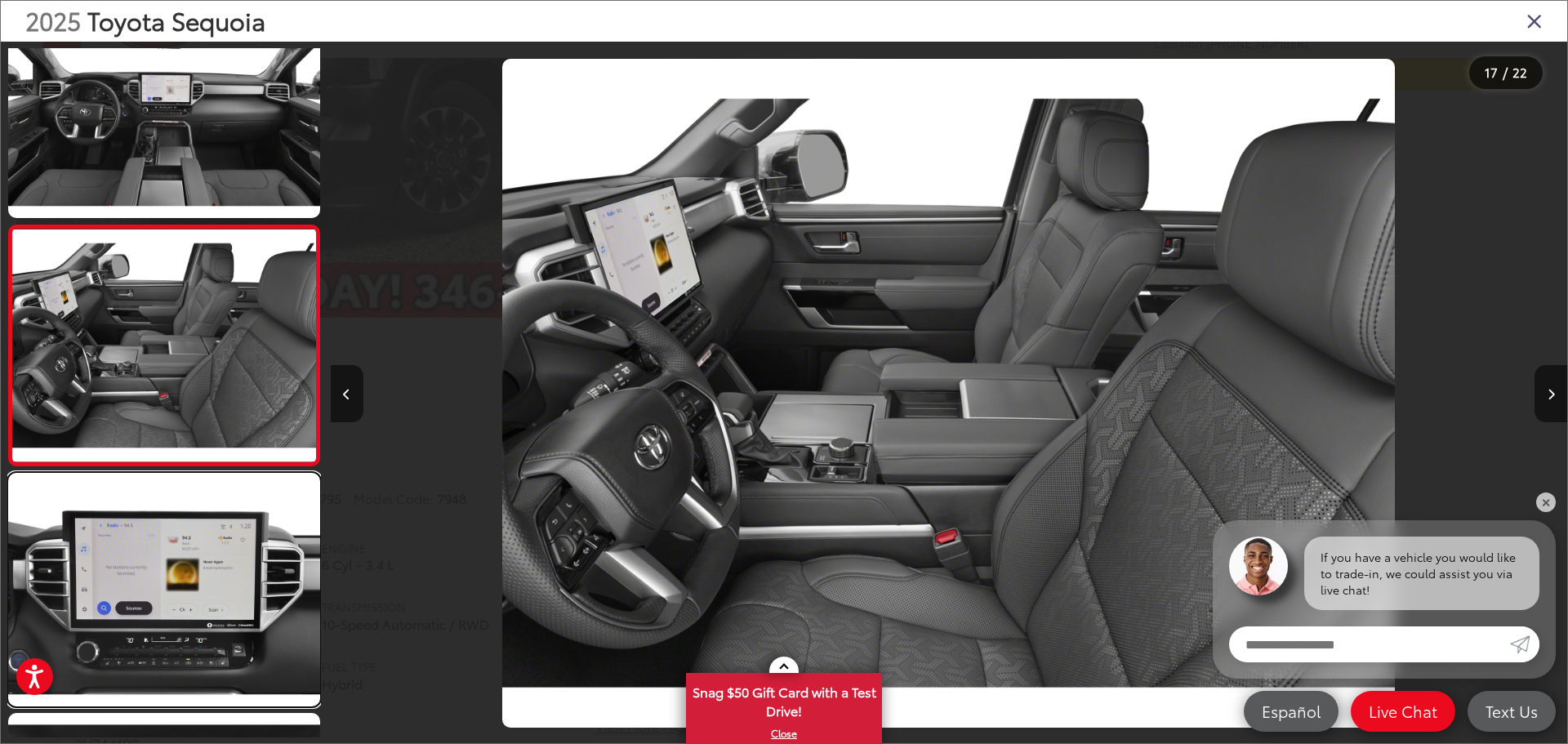
click at [227, 647] on link at bounding box center [164, 590] width 312 height 234
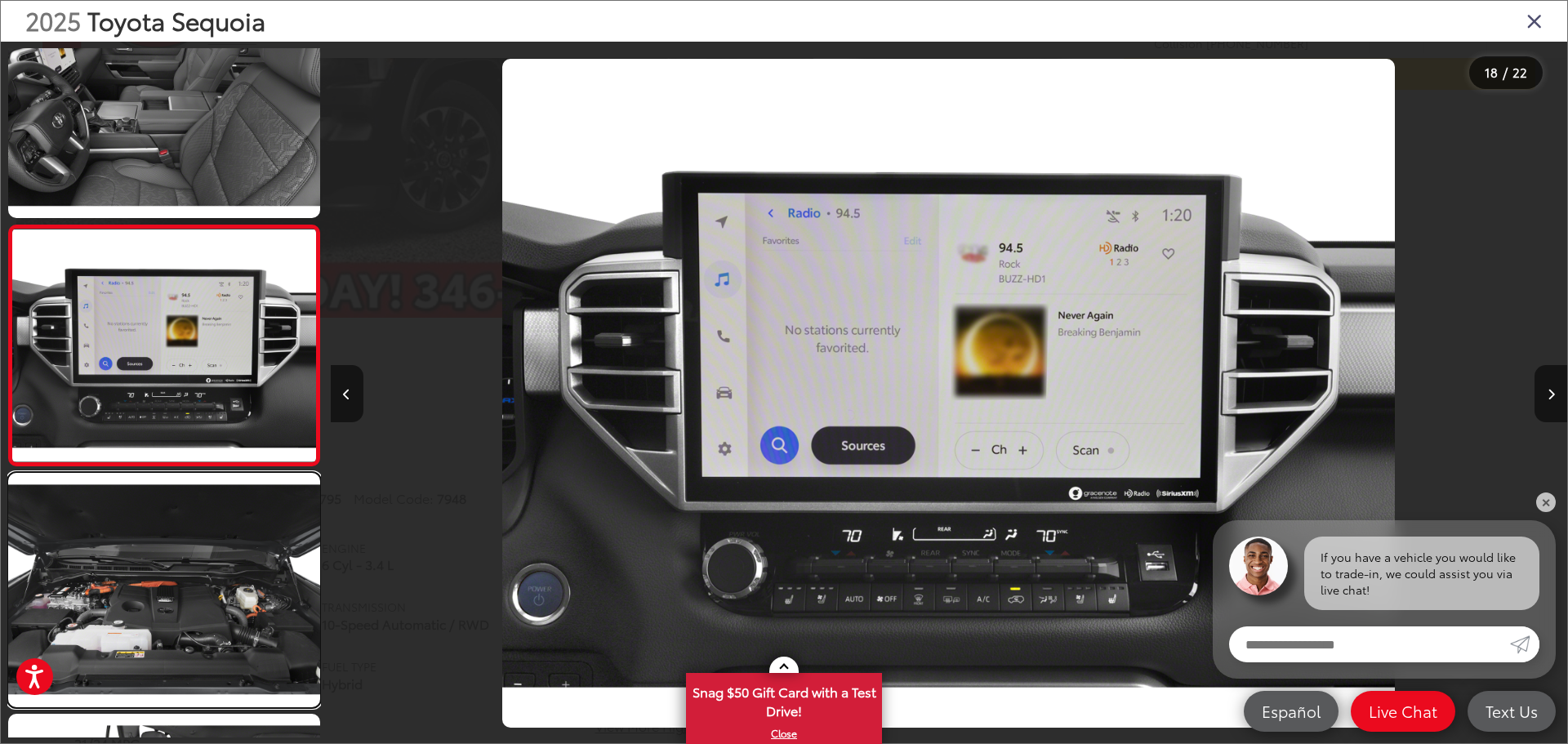
click at [227, 647] on link at bounding box center [164, 590] width 312 height 234
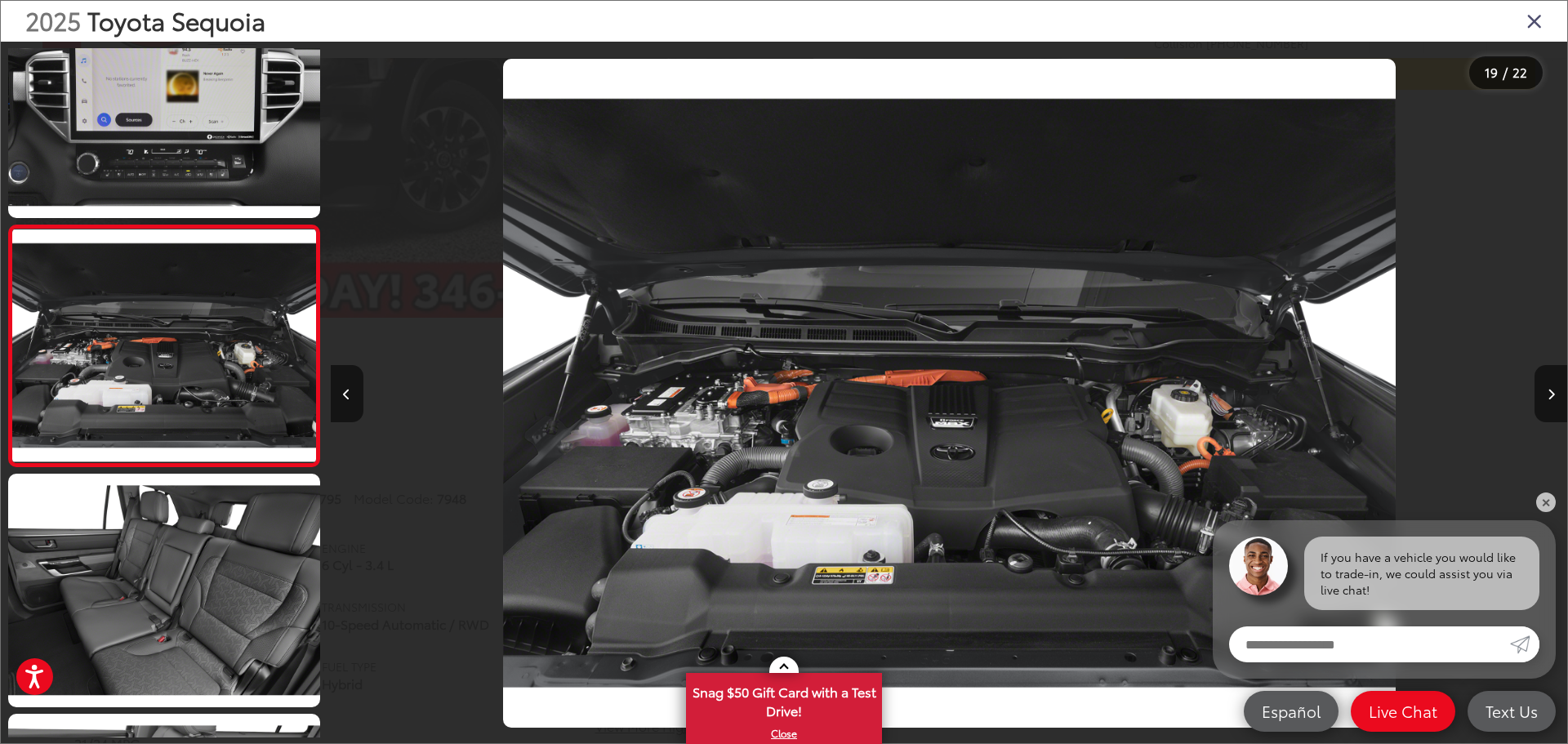
click at [1536, 21] on icon "Close gallery" at bounding box center [1534, 20] width 16 height 21
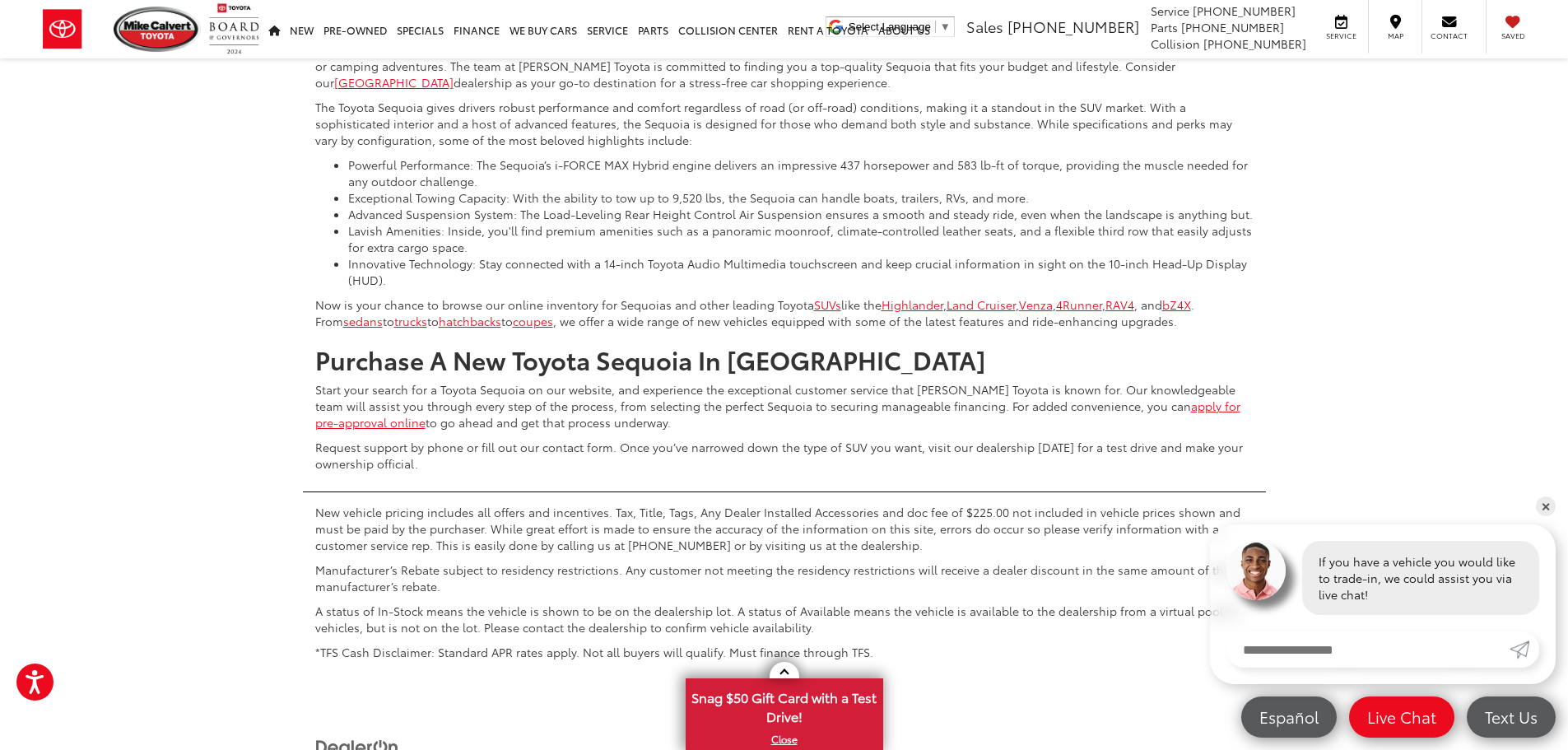
scroll to position [6143, 0]
